Goal: Task Accomplishment & Management: Manage account settings

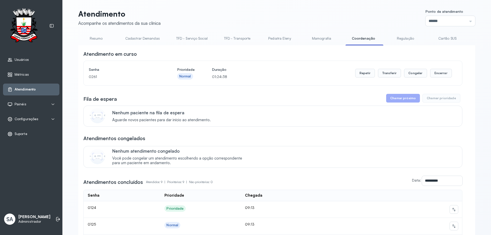
click at [29, 117] on span "Configurações" at bounding box center [27, 119] width 24 height 4
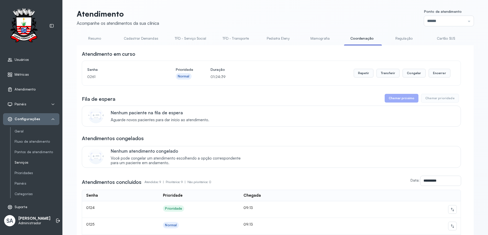
click at [27, 161] on link "Serviços" at bounding box center [37, 162] width 45 height 4
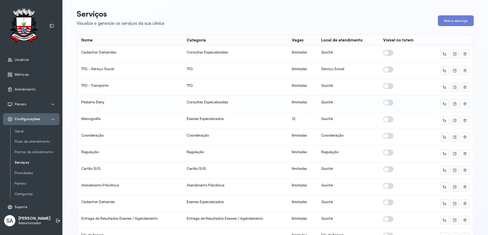
click at [385, 101] on span at bounding box center [388, 103] width 10 height 6
click at [452, 104] on icon at bounding box center [454, 104] width 4 height 4
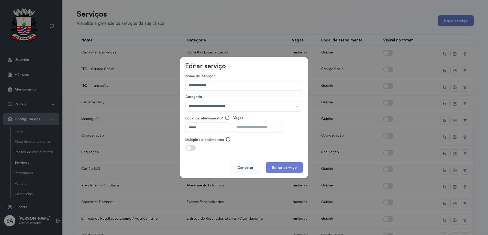
click at [256, 129] on input "number" at bounding box center [253, 127] width 40 height 10
type input "**"
click at [273, 165] on button "Editar serviço" at bounding box center [284, 167] width 37 height 11
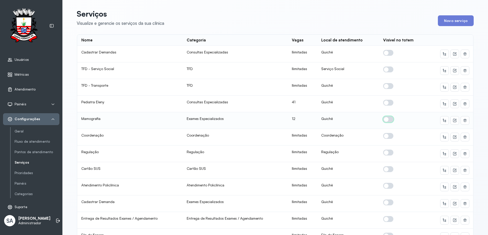
click at [386, 119] on span at bounding box center [388, 119] width 10 height 6
click at [452, 121] on icon at bounding box center [454, 120] width 4 height 4
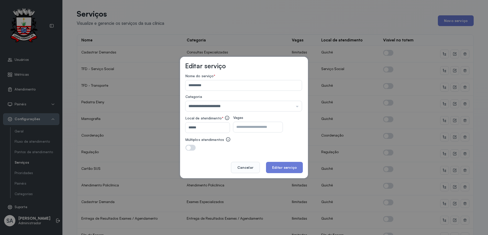
click at [256, 127] on input "**" at bounding box center [253, 127] width 40 height 10
type input "*"
click at [282, 168] on button "Editar serviço" at bounding box center [284, 167] width 37 height 11
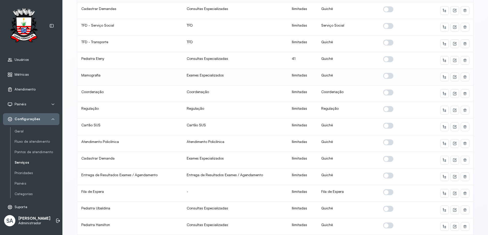
scroll to position [51, 0]
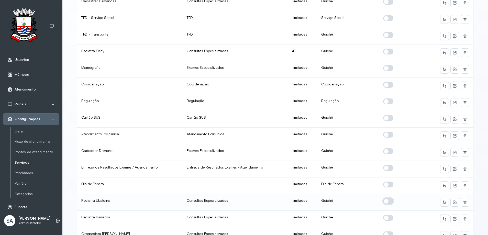
click at [383, 201] on span at bounding box center [388, 201] width 10 height 6
click at [452, 201] on icon at bounding box center [454, 202] width 4 height 4
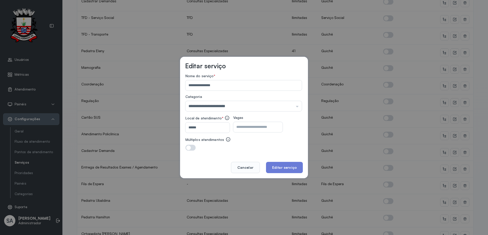
click at [261, 128] on input "number" at bounding box center [253, 127] width 40 height 10
type input "**"
click at [279, 170] on button "Editar serviço" at bounding box center [284, 167] width 37 height 11
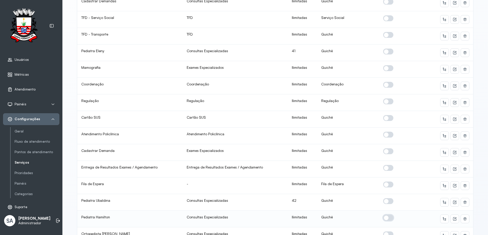
click at [385, 218] on span at bounding box center [388, 218] width 10 height 6
click at [454, 218] on icon at bounding box center [455, 218] width 2 height 2
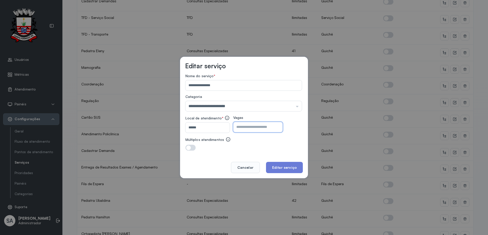
click at [261, 129] on input "number" at bounding box center [253, 127] width 40 height 10
type input "**"
click at [287, 166] on button "Editar serviço" at bounding box center [284, 167] width 37 height 11
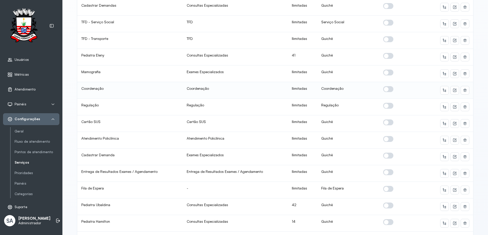
scroll to position [77, 0]
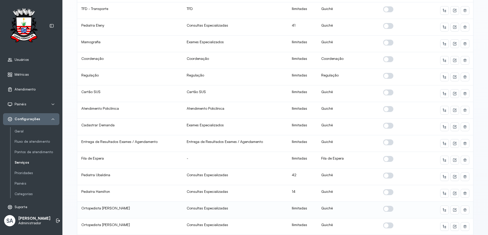
click at [384, 209] on span at bounding box center [388, 209] width 10 height 6
click at [452, 209] on icon at bounding box center [454, 210] width 4 height 4
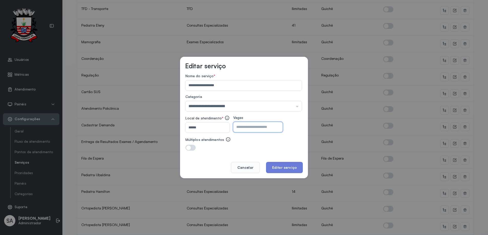
click at [273, 128] on input "number" at bounding box center [253, 127] width 40 height 10
type input "**"
click at [283, 168] on button "Editar serviço" at bounding box center [284, 167] width 37 height 11
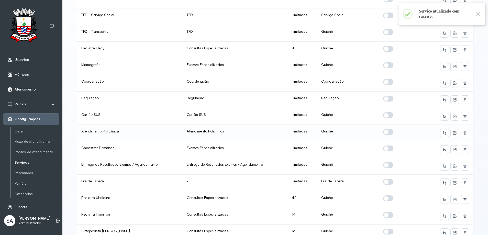
scroll to position [102, 0]
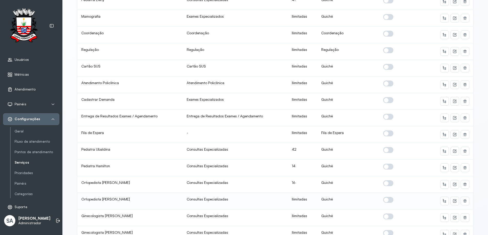
click at [383, 200] on span at bounding box center [388, 200] width 10 height 6
click at [454, 201] on icon at bounding box center [455, 200] width 2 height 2
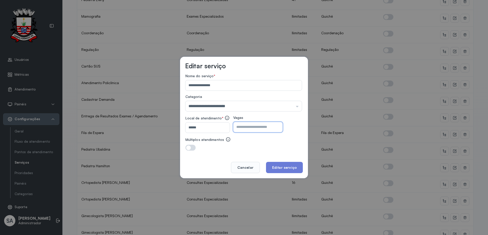
click at [273, 126] on input "number" at bounding box center [253, 127] width 40 height 10
type input "**"
click at [284, 164] on button "Editar serviço" at bounding box center [284, 167] width 37 height 11
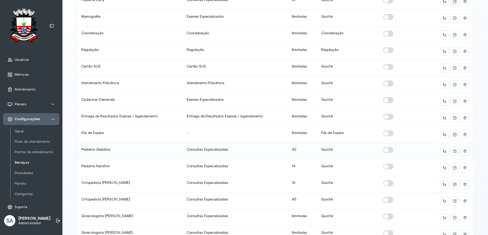
scroll to position [128, 0]
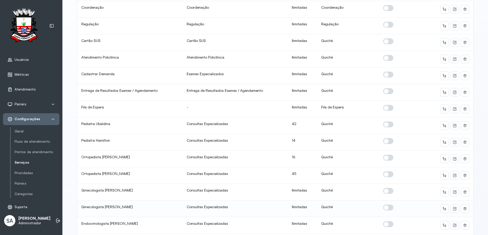
click at [384, 206] on span at bounding box center [388, 207] width 10 height 6
click at [454, 209] on icon at bounding box center [454, 209] width 4 height 4
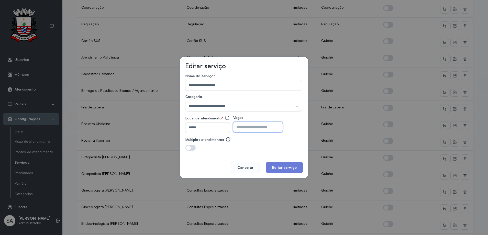
click at [273, 130] on input "number" at bounding box center [253, 127] width 40 height 10
type input "**"
click at [278, 165] on button "Editar serviço" at bounding box center [284, 167] width 37 height 11
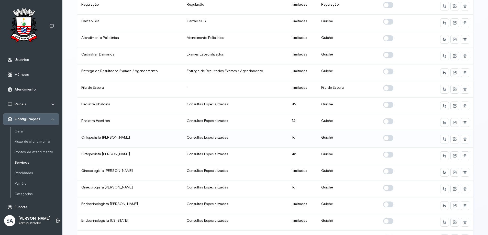
scroll to position [153, 0]
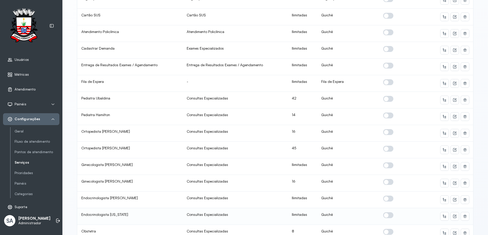
click at [385, 214] on span at bounding box center [388, 215] width 10 height 6
click at [454, 216] on icon at bounding box center [455, 216] width 2 height 2
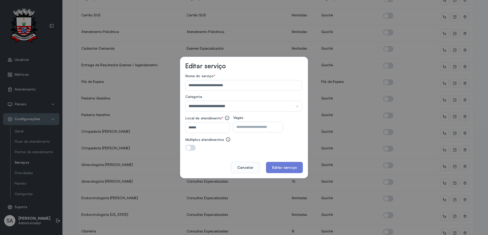
click at [266, 130] on input "number" at bounding box center [253, 127] width 40 height 10
type input "**"
click at [282, 168] on button "Editar serviço" at bounding box center [284, 167] width 37 height 11
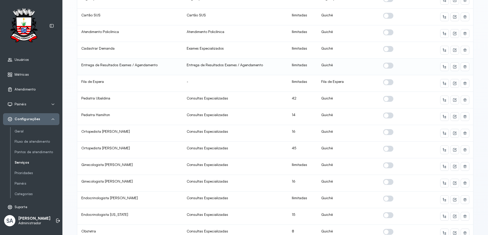
scroll to position [179, 0]
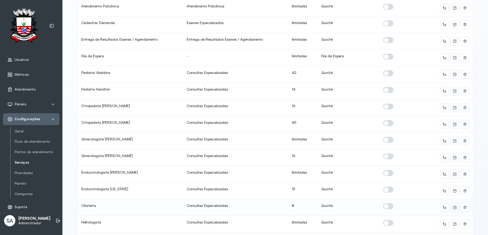
click at [453, 206] on icon at bounding box center [454, 207] width 3 height 3
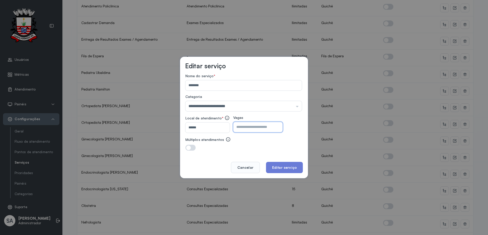
click at [254, 125] on input "*" at bounding box center [253, 127] width 40 height 10
type input "**"
click at [295, 170] on button "Editar serviço" at bounding box center [284, 167] width 37 height 11
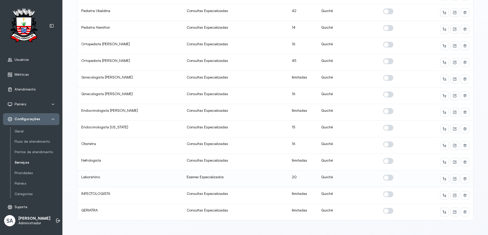
scroll to position [245, 0]
click at [452, 177] on icon at bounding box center [454, 179] width 4 height 4
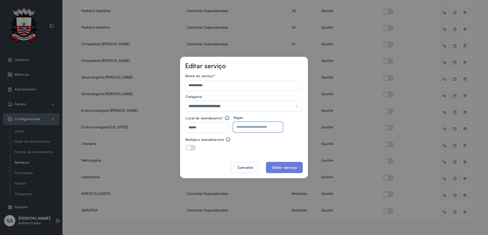
click at [244, 128] on input "**" at bounding box center [253, 127] width 40 height 10
type input "**"
click at [282, 169] on button "Editar serviço" at bounding box center [284, 167] width 37 height 11
